Goal: Check status: Check status

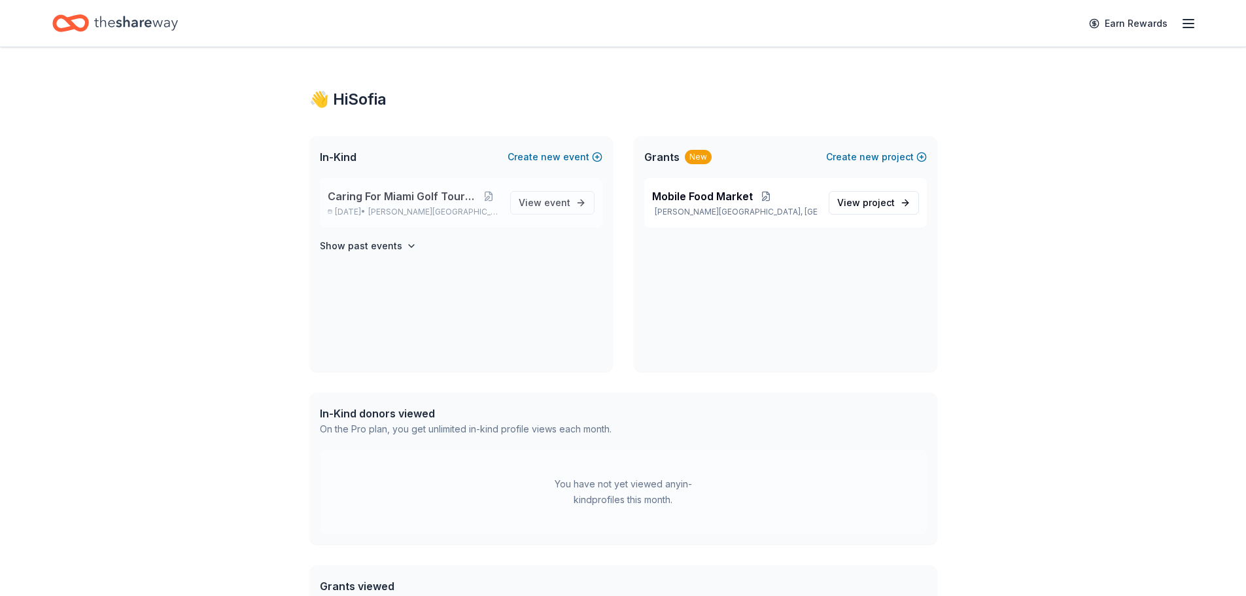
click at [386, 190] on span "Caring For Miami Golf Tournament" at bounding box center [403, 196] width 150 height 16
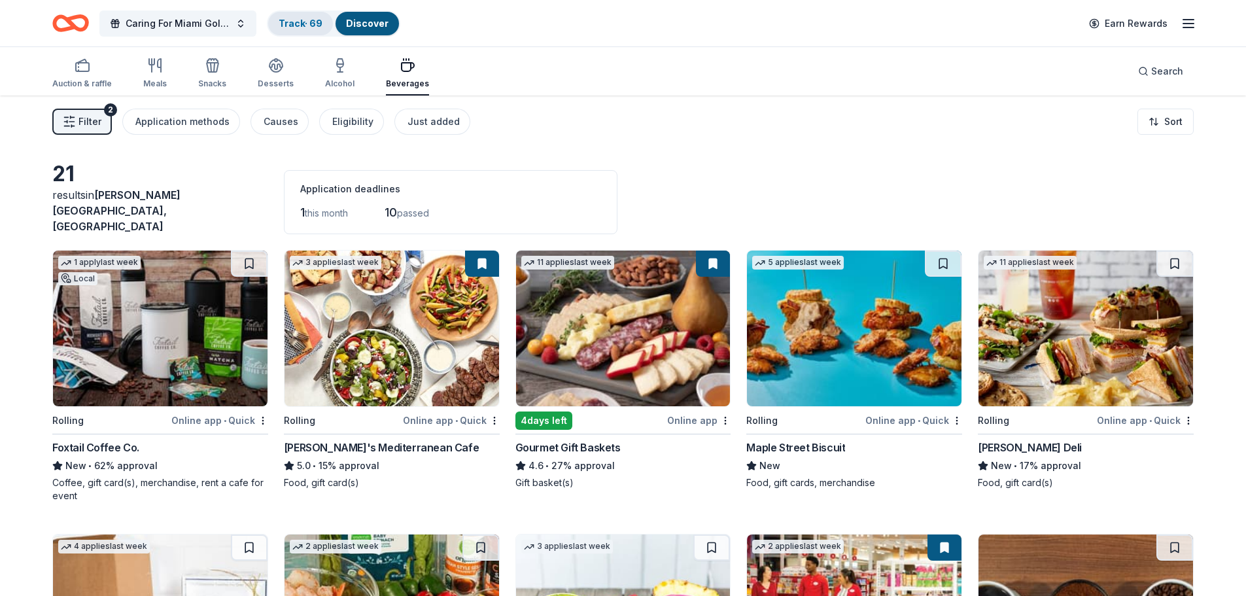
click at [313, 27] on link "Track · 69" at bounding box center [301, 23] width 44 height 11
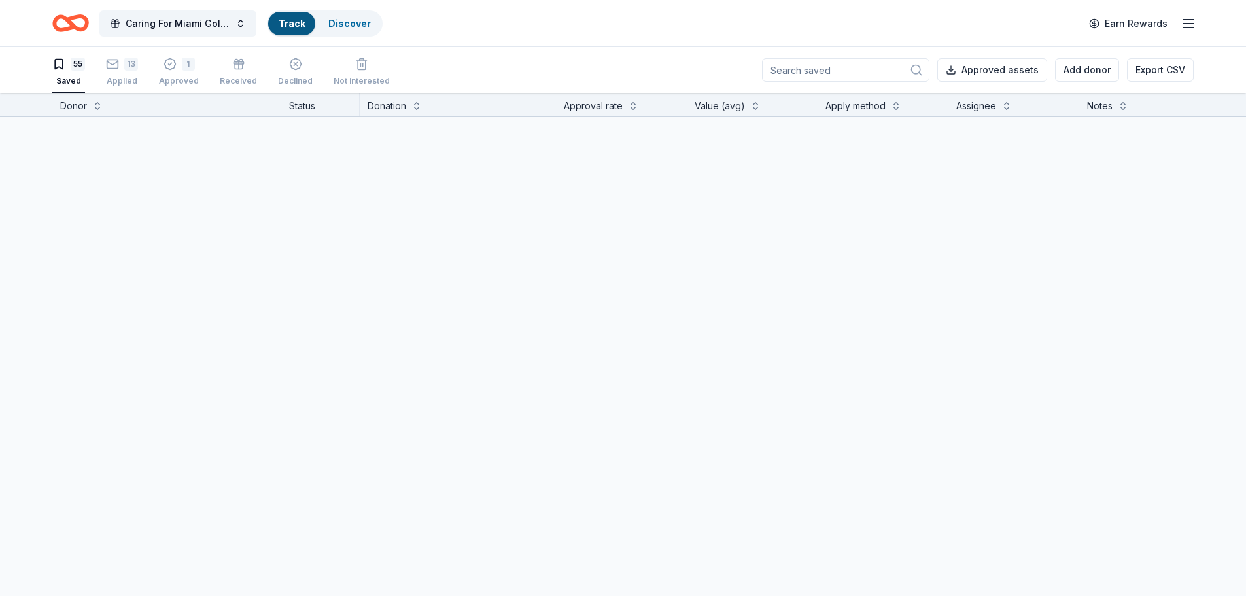
scroll to position [1, 0]
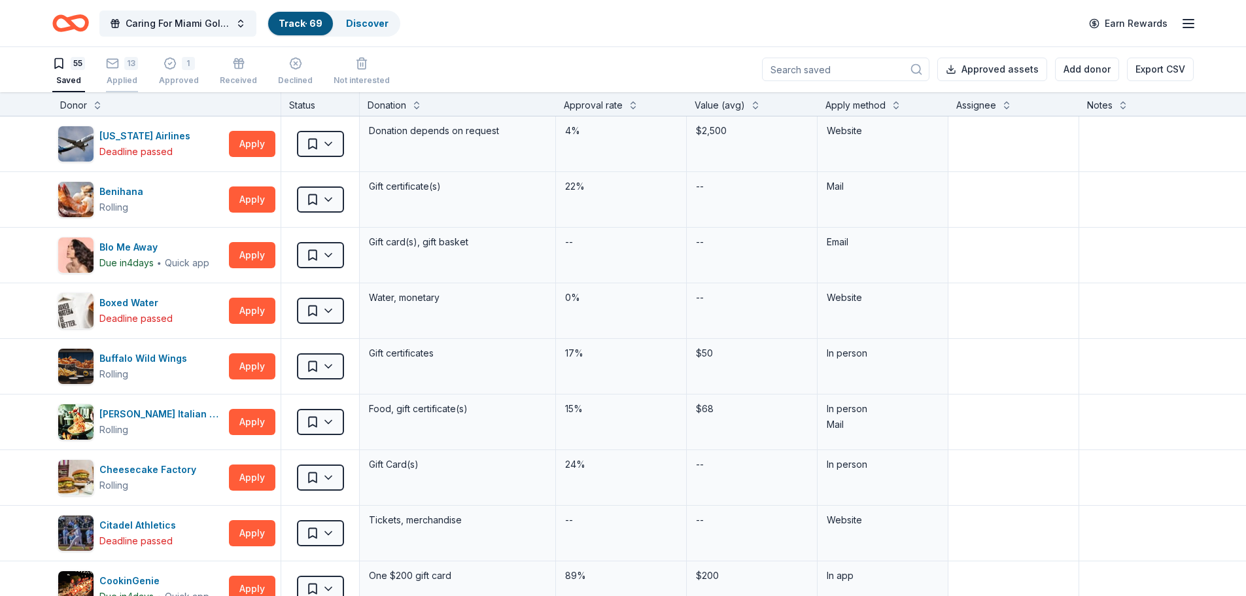
click at [122, 73] on div "13 Applied" at bounding box center [122, 71] width 32 height 29
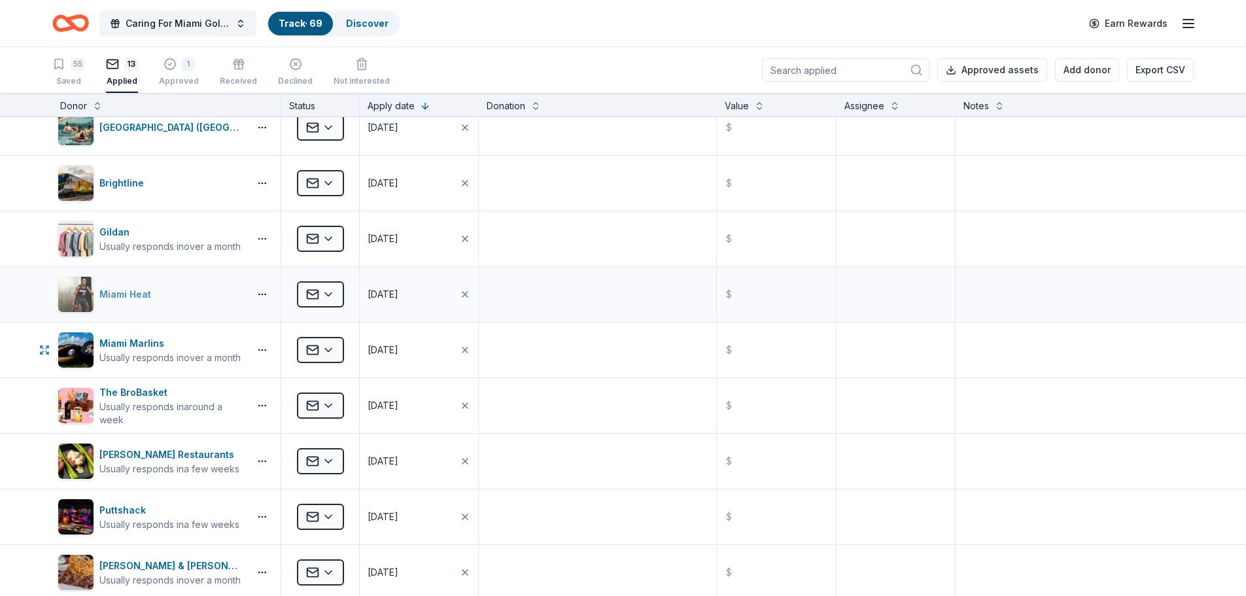
scroll to position [131, 0]
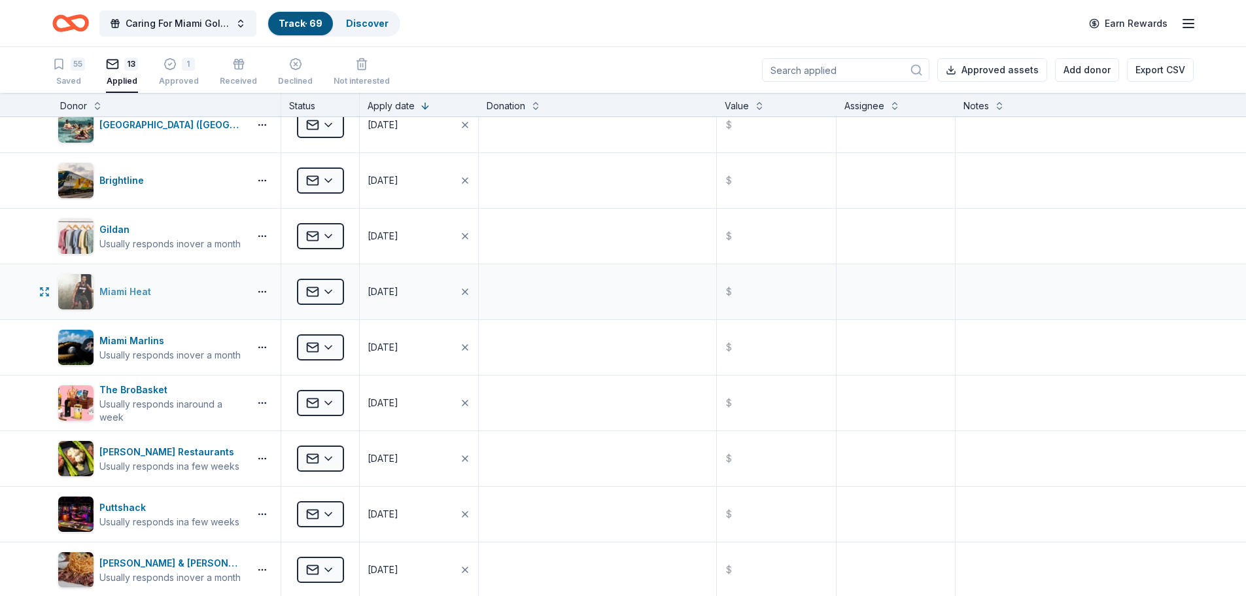
click at [115, 298] on div "Miami Heat" at bounding box center [127, 292] width 57 height 16
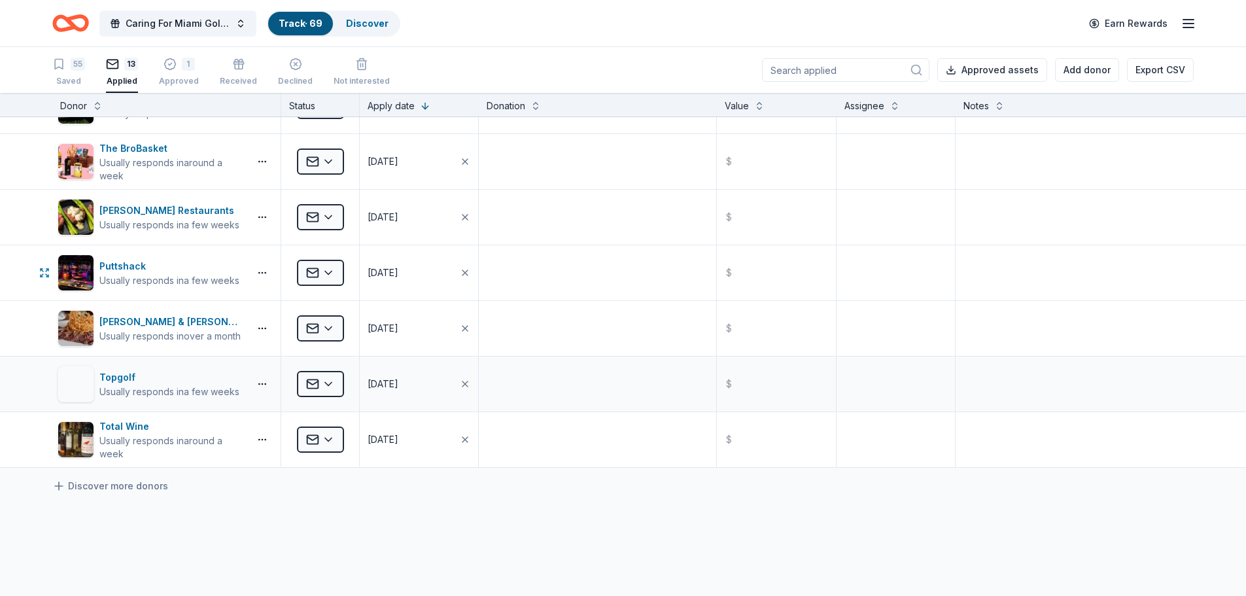
scroll to position [392, 0]
